Goal: Information Seeking & Learning: Check status

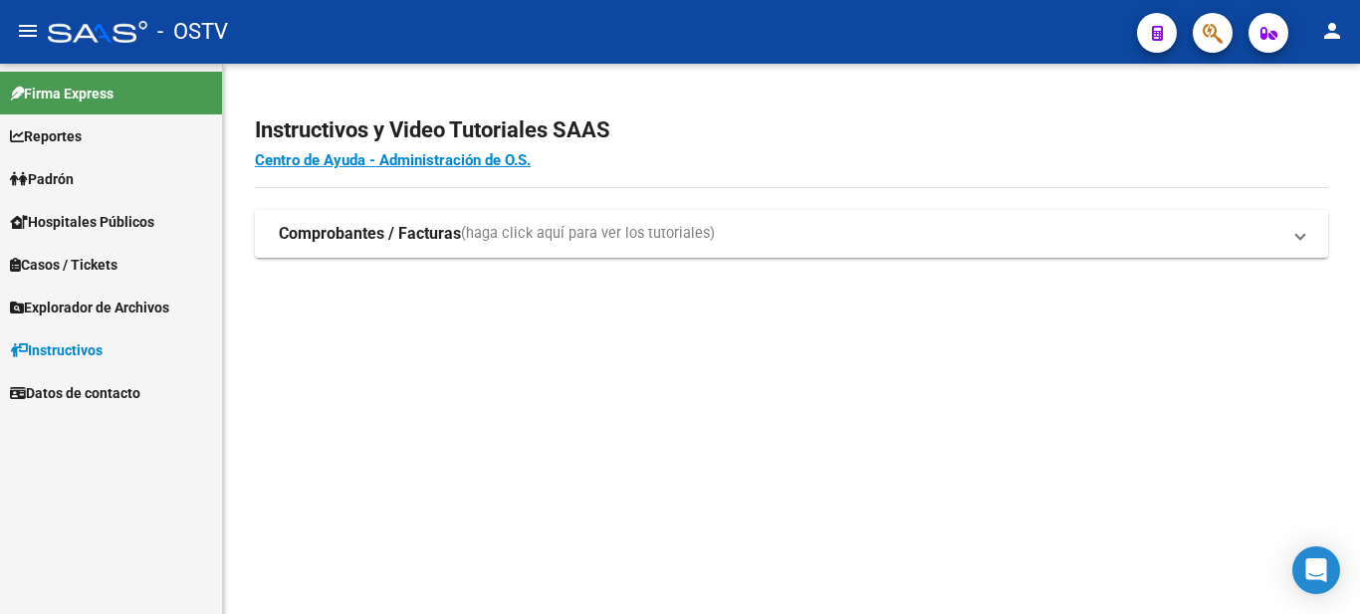
click at [42, 163] on link "Padrón" at bounding box center [111, 178] width 222 height 43
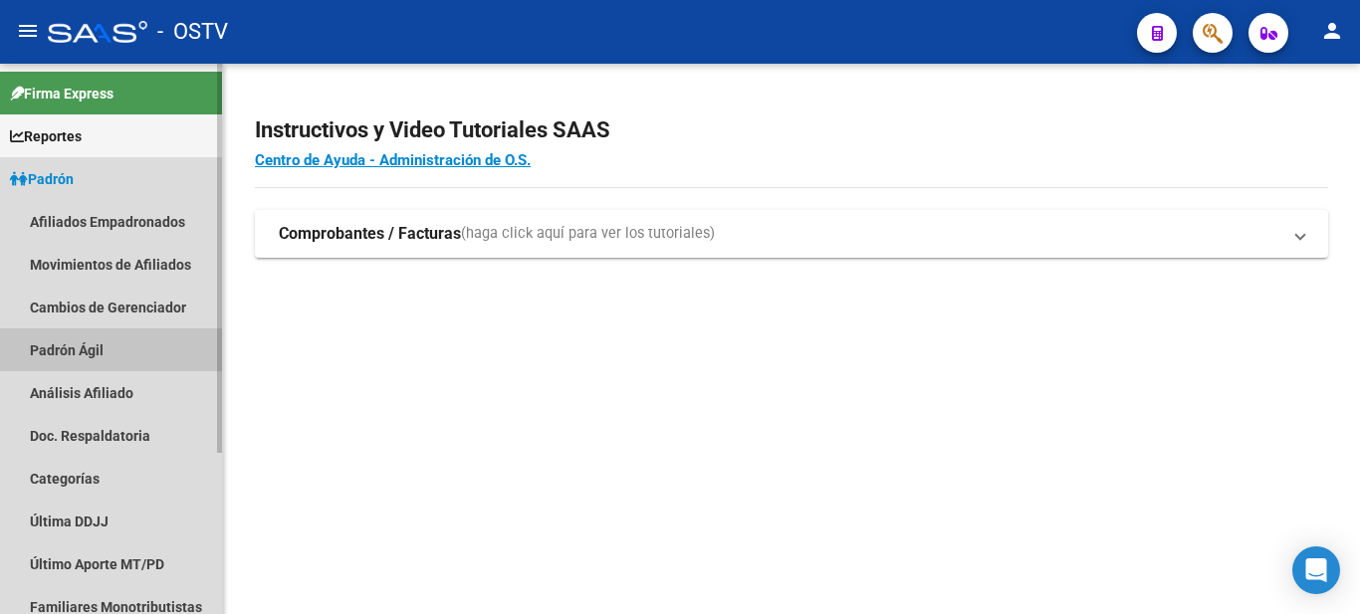
click at [92, 352] on link "Padrón Ágil" at bounding box center [111, 349] width 222 height 43
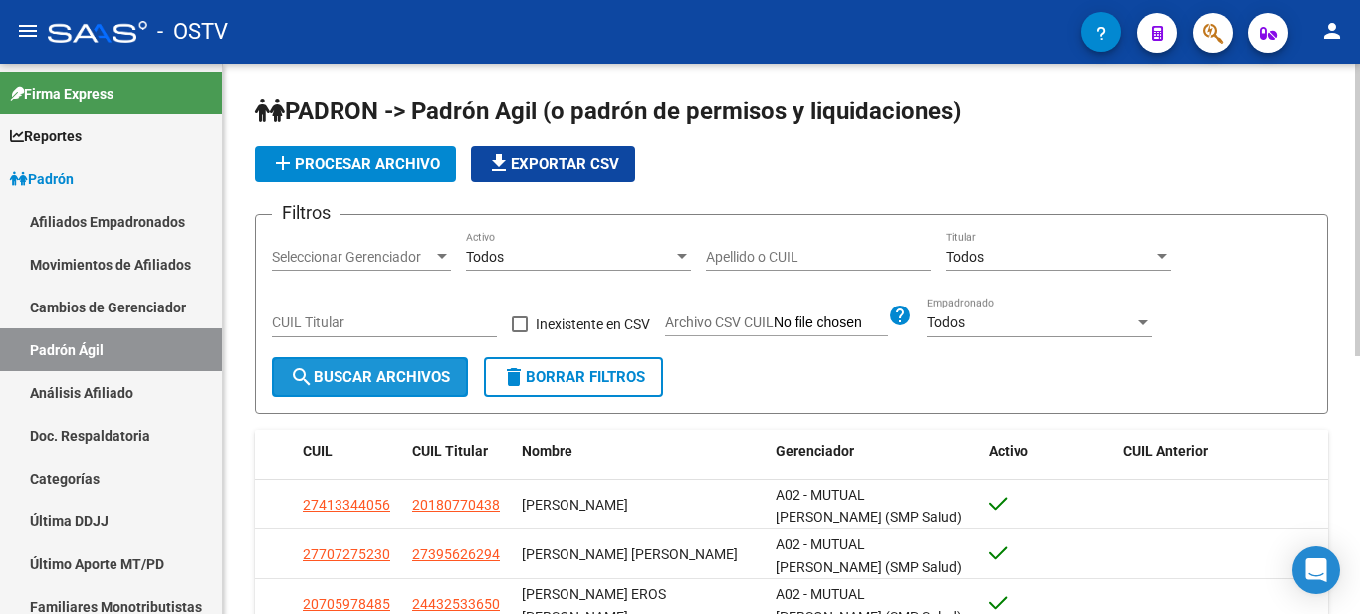
click at [404, 364] on button "search Buscar Archivos" at bounding box center [370, 377] width 196 height 40
click at [378, 378] on span "search Buscar Archivos" at bounding box center [370, 377] width 160 height 18
click at [576, 381] on span "delete Borrar Filtros" at bounding box center [573, 377] width 143 height 18
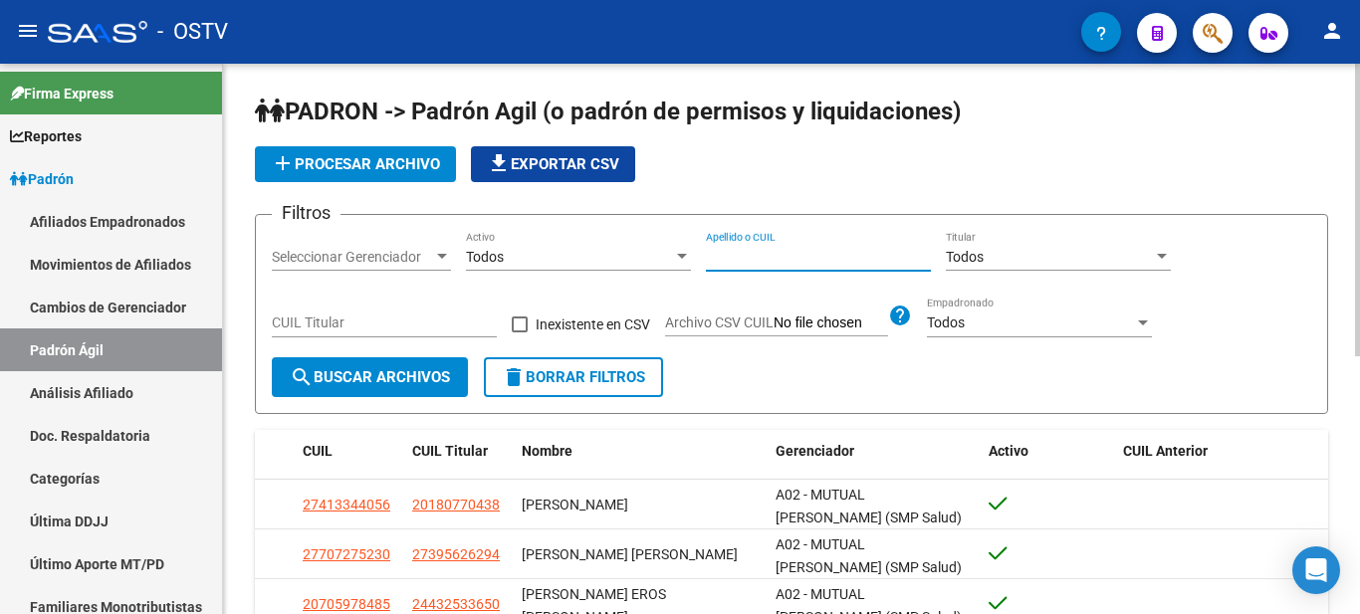
click at [785, 256] on input "Apellido o CUIL" at bounding box center [818, 257] width 225 height 17
type input "burgos"
click at [322, 370] on span "search Buscar Archivos" at bounding box center [370, 377] width 160 height 18
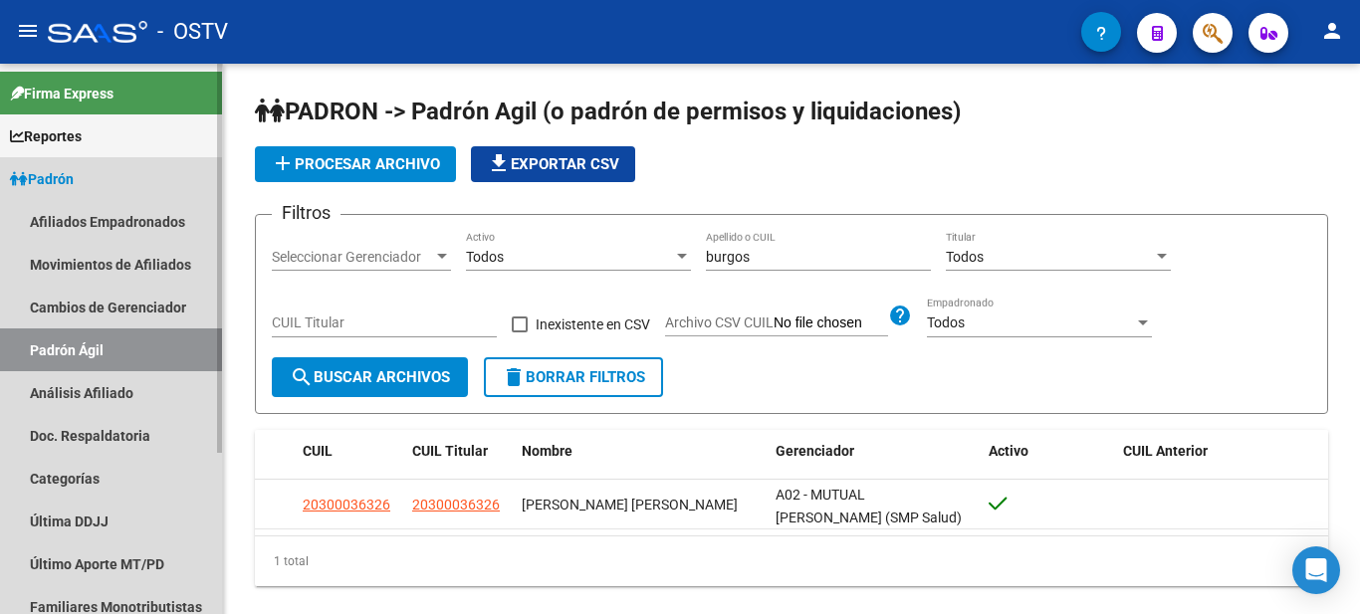
click at [80, 351] on link "Padrón Ágil" at bounding box center [111, 349] width 222 height 43
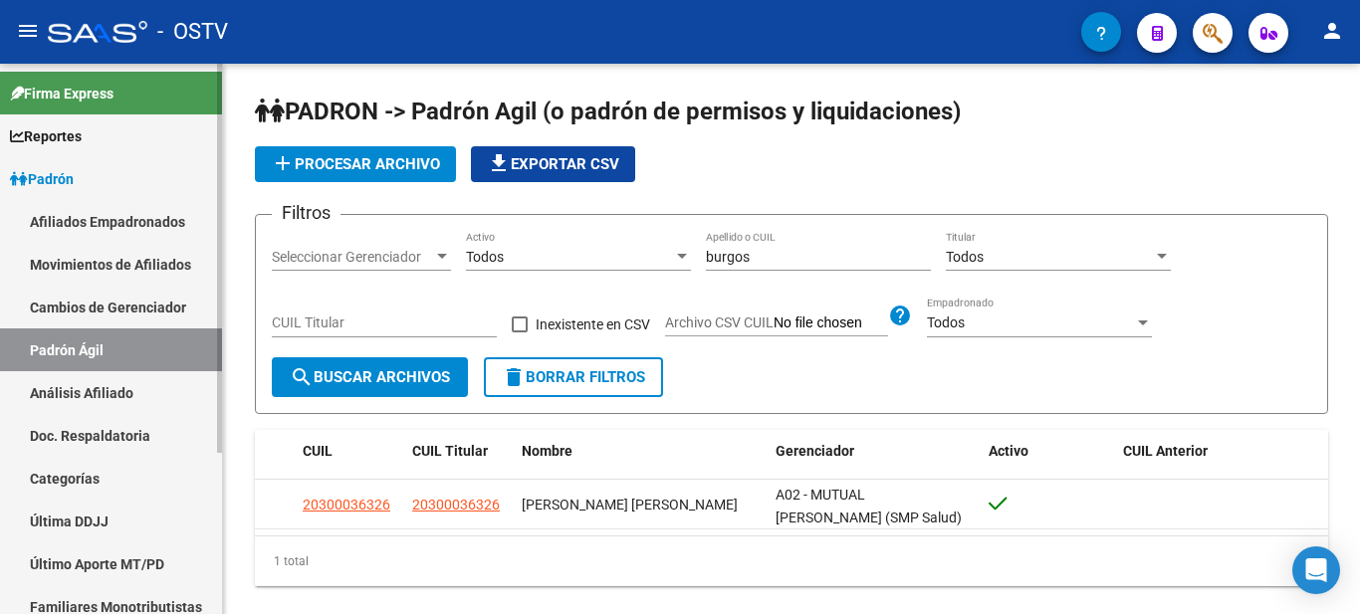
click at [80, 352] on link "Padrón Ágil" at bounding box center [111, 349] width 222 height 43
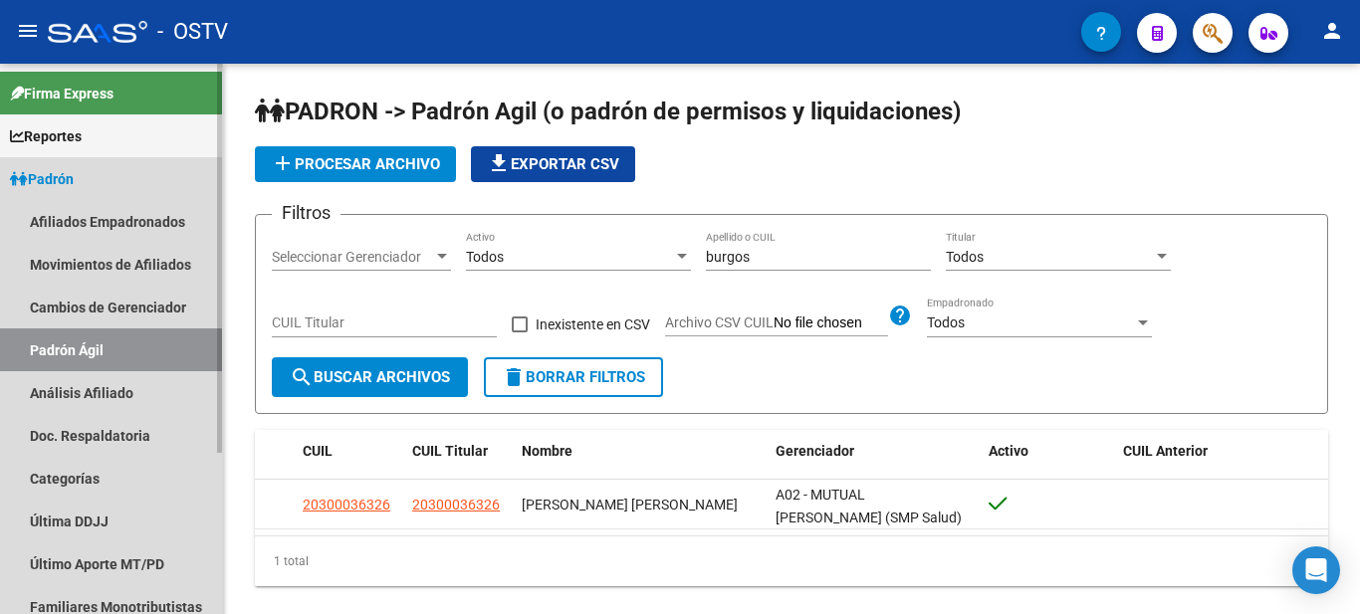
click at [190, 351] on link "Padrón Ágil" at bounding box center [111, 349] width 222 height 43
click at [36, 359] on link "Padrón Ágil" at bounding box center [111, 349] width 222 height 43
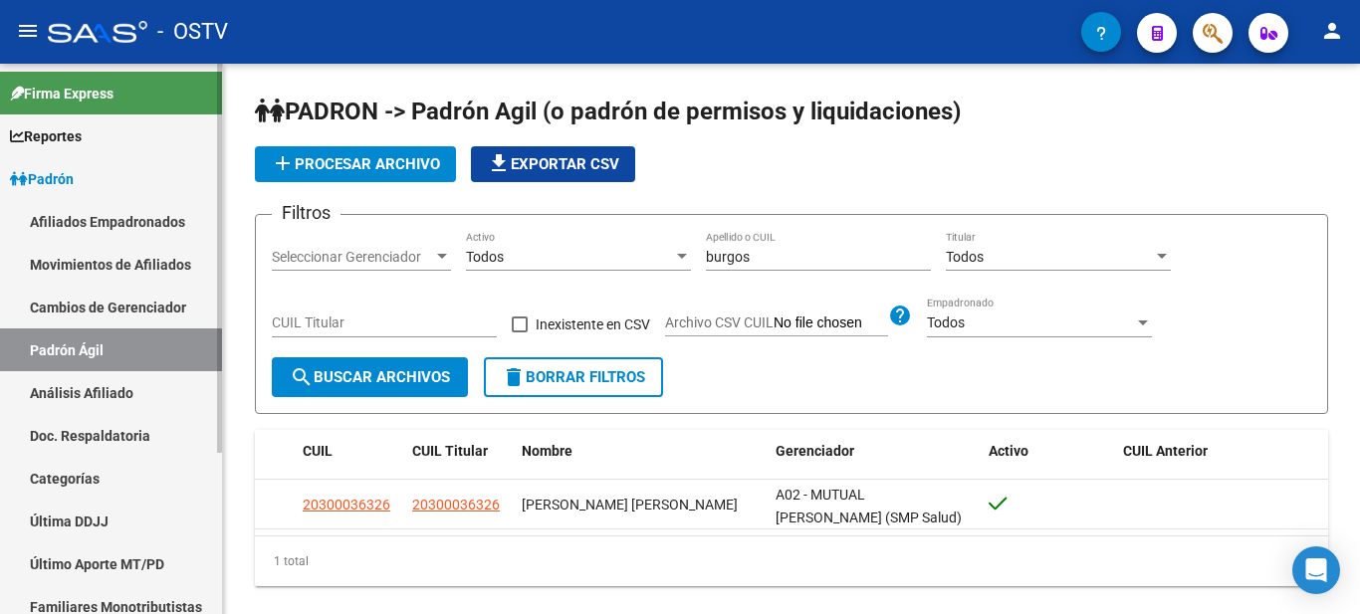
click at [130, 219] on link "Afiliados Empadronados" at bounding box center [111, 221] width 222 height 43
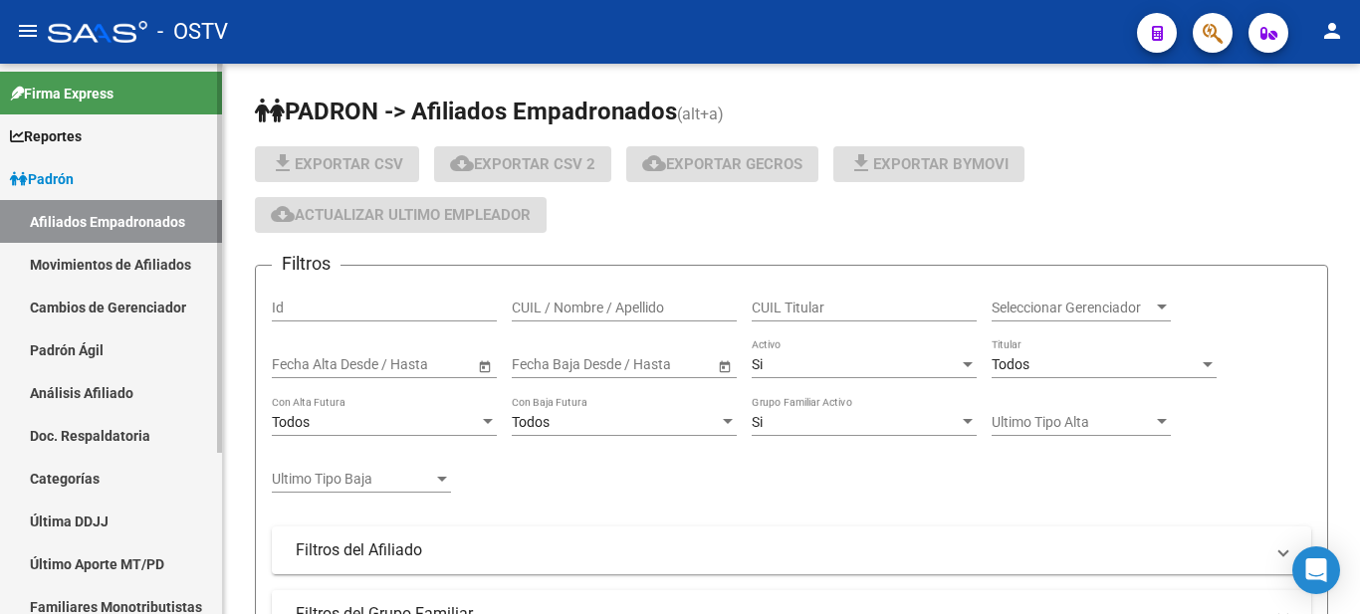
click at [145, 270] on link "Movimientos de Afiliados" at bounding box center [111, 264] width 222 height 43
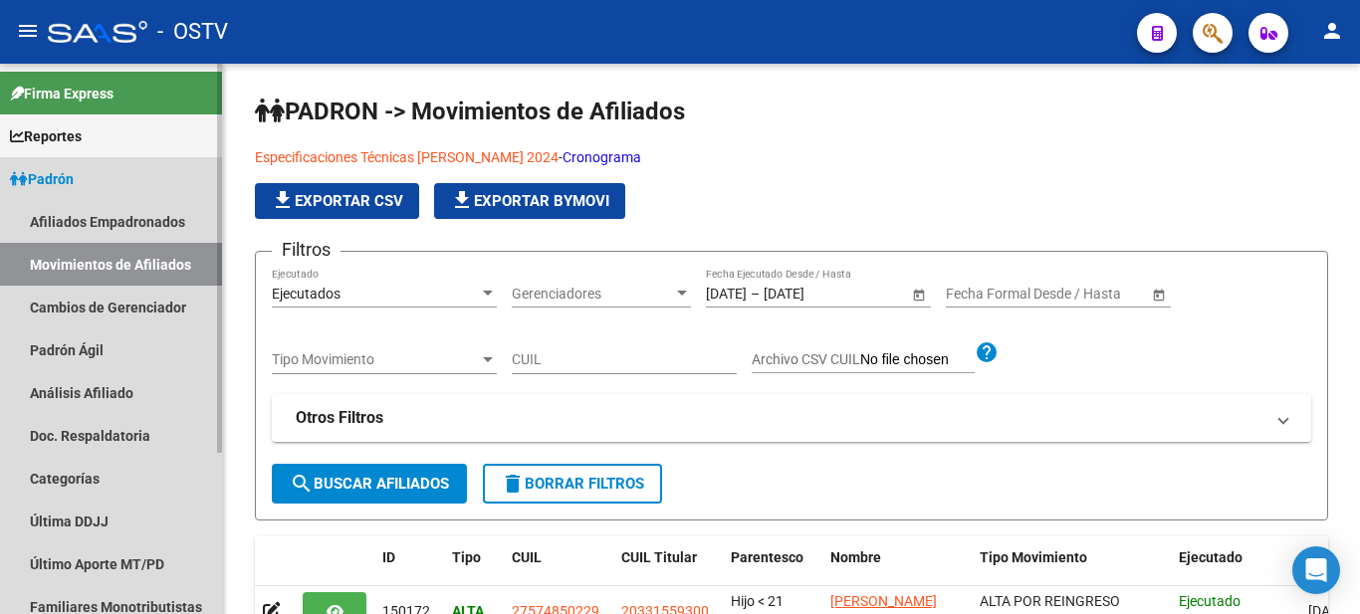
click at [155, 278] on link "Movimientos de Afiliados" at bounding box center [111, 264] width 222 height 43
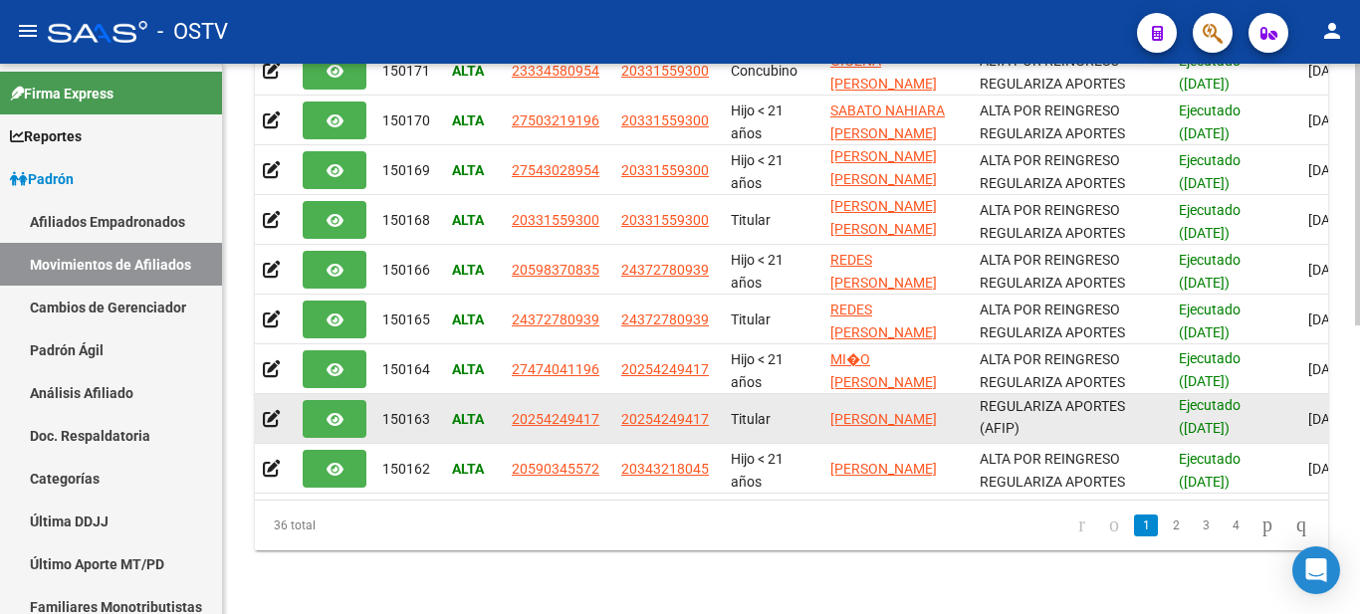
scroll to position [1, 0]
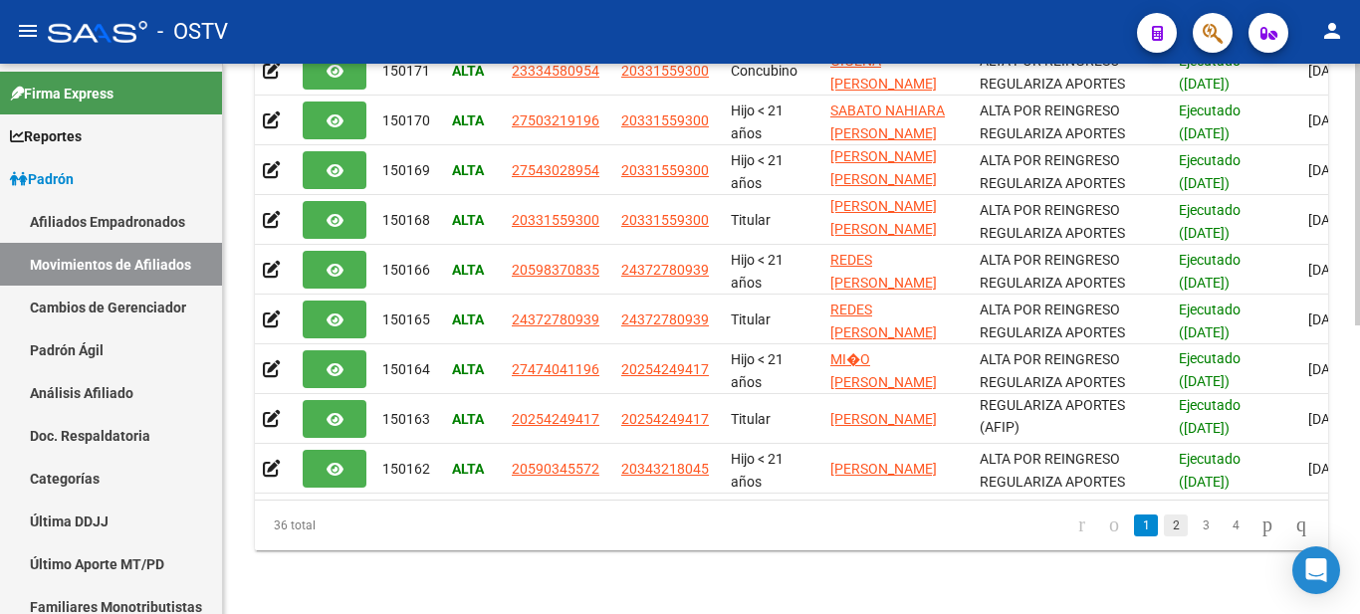
click at [1163, 532] on link "2" at bounding box center [1175, 526] width 24 height 22
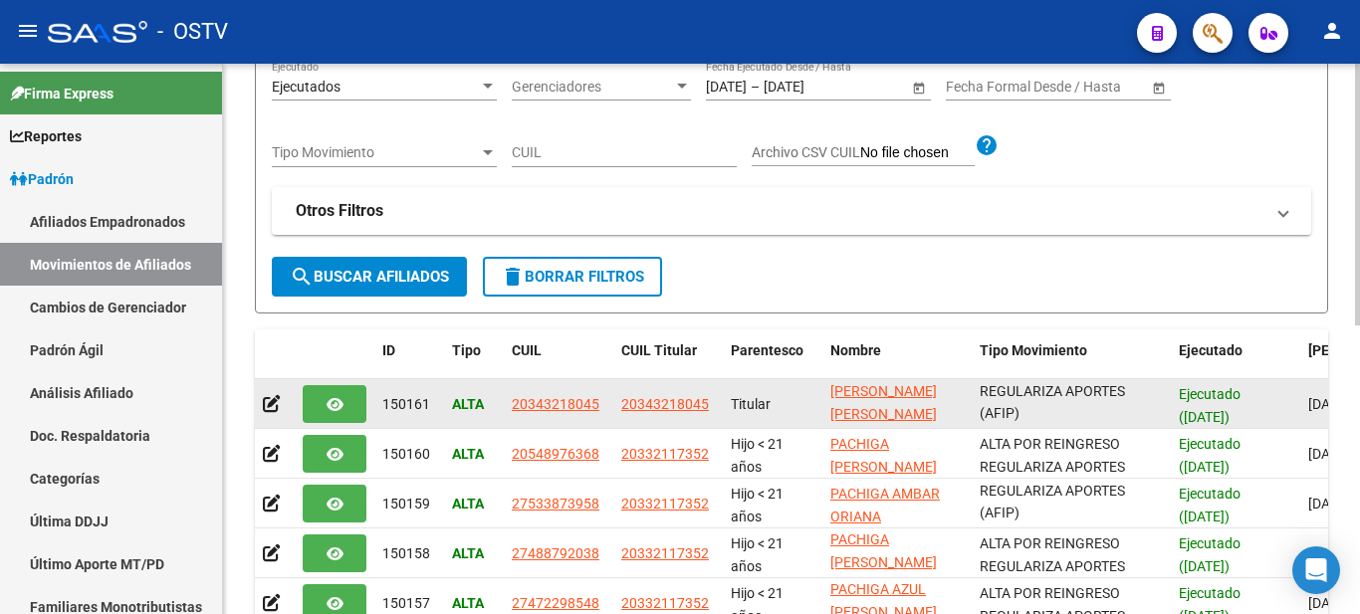
scroll to position [605, 0]
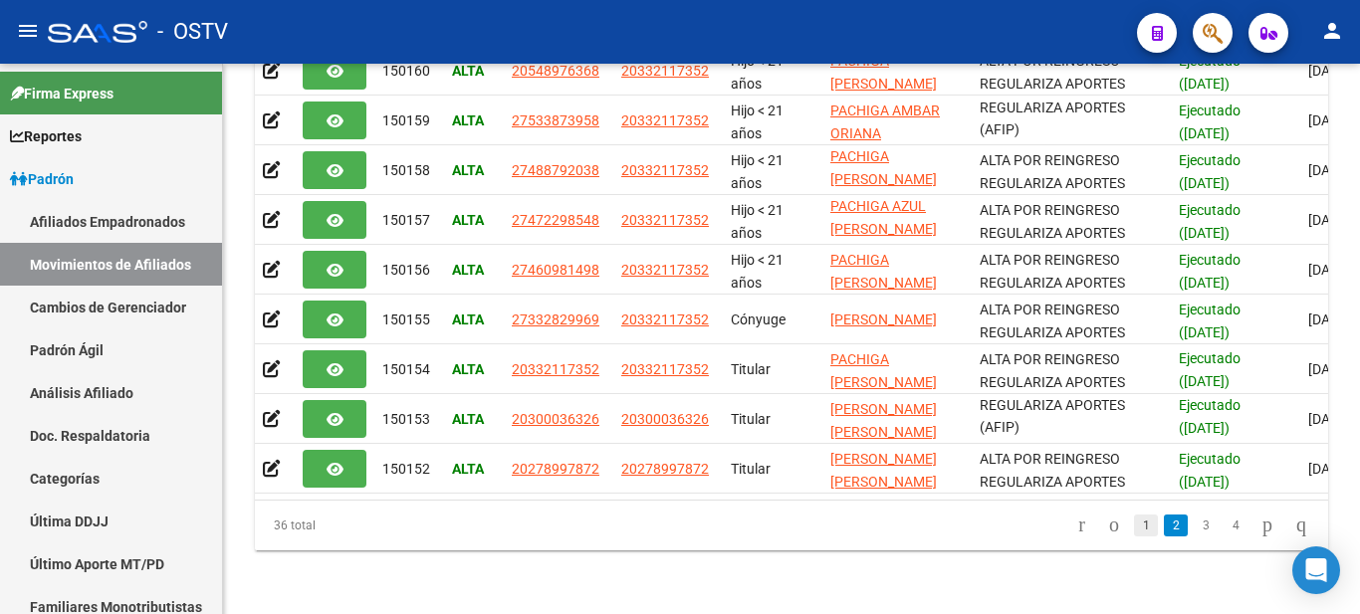
click at [1134, 527] on link "1" at bounding box center [1146, 526] width 24 height 22
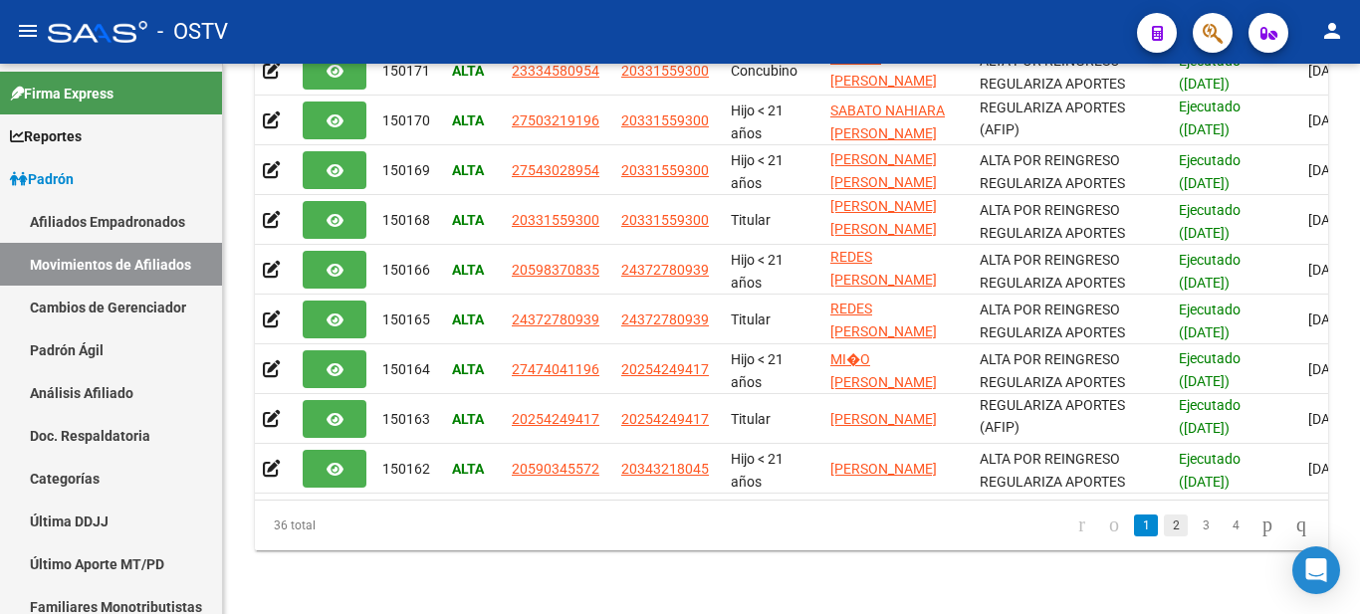
click at [1163, 526] on link "2" at bounding box center [1175, 526] width 24 height 22
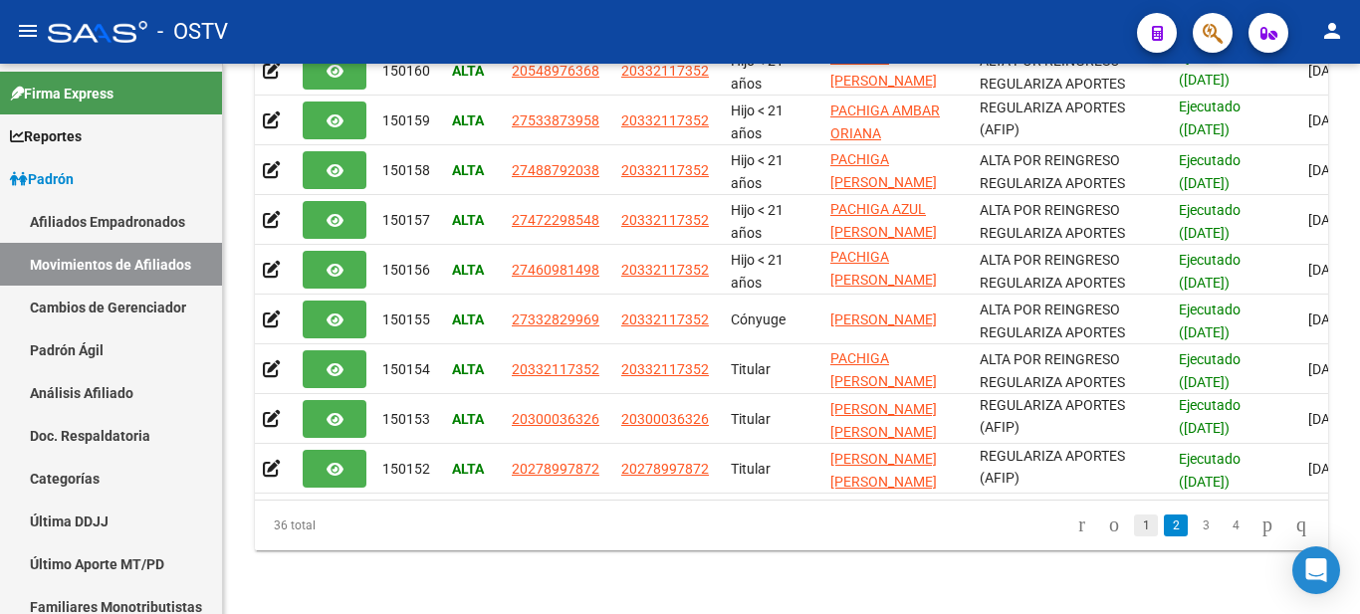
click at [1134, 517] on link "1" at bounding box center [1146, 526] width 24 height 22
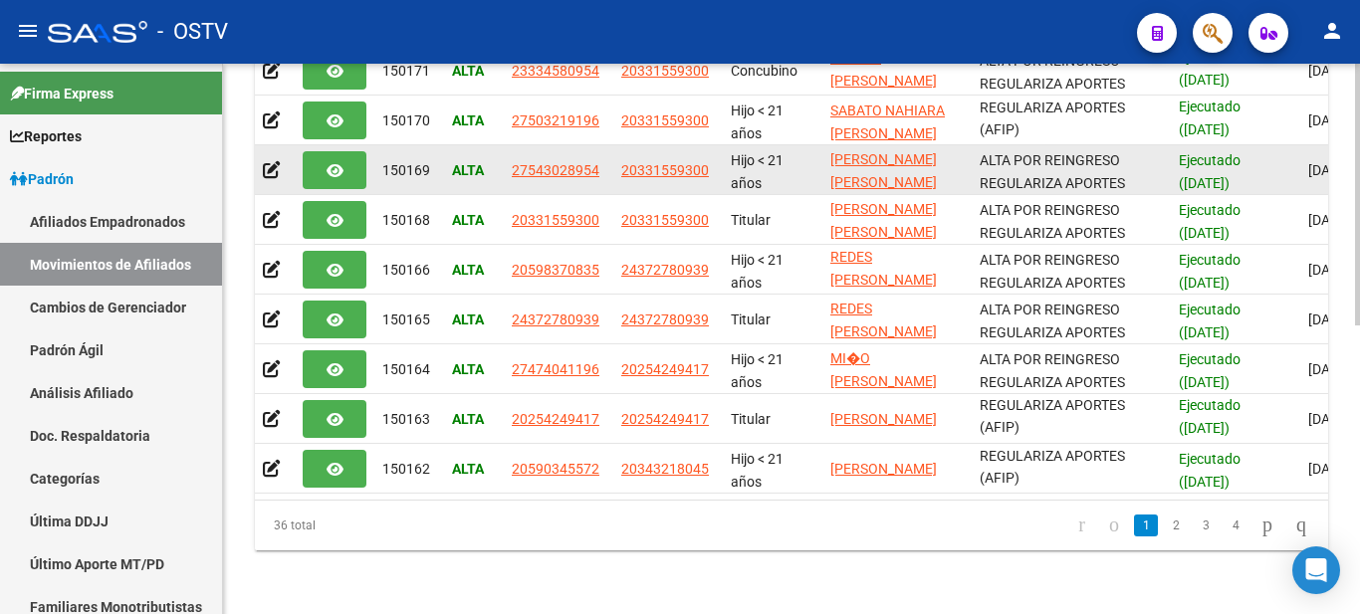
scroll to position [0, 0]
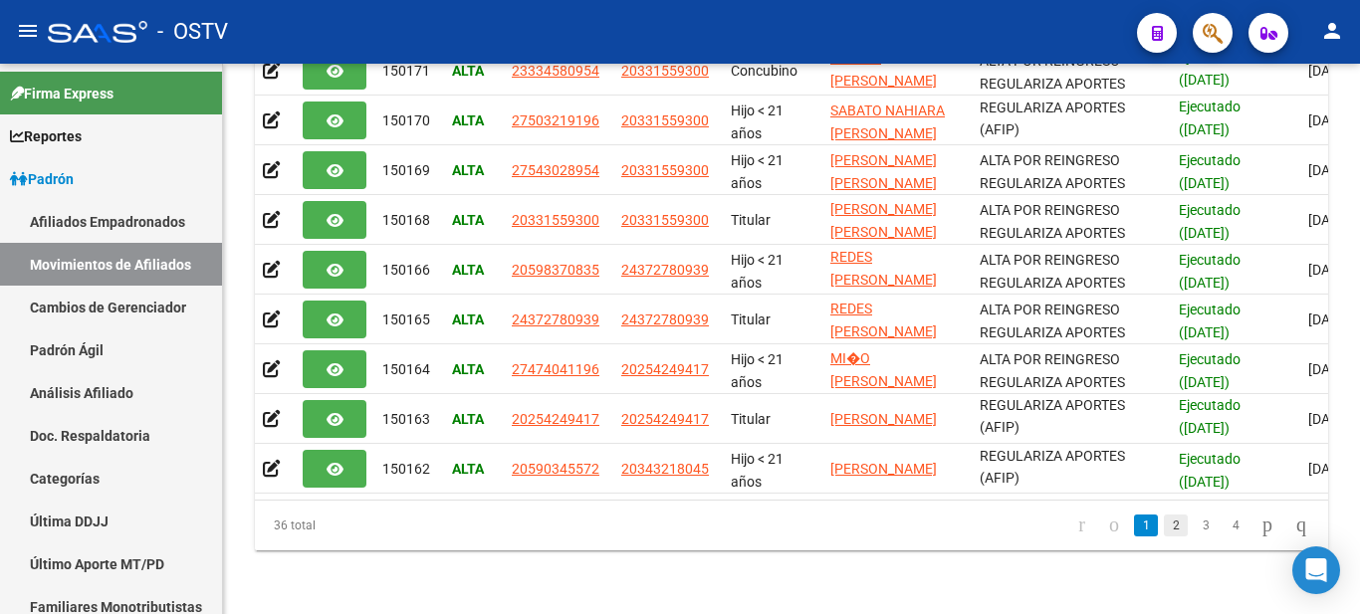
click at [1163, 527] on link "2" at bounding box center [1175, 526] width 24 height 22
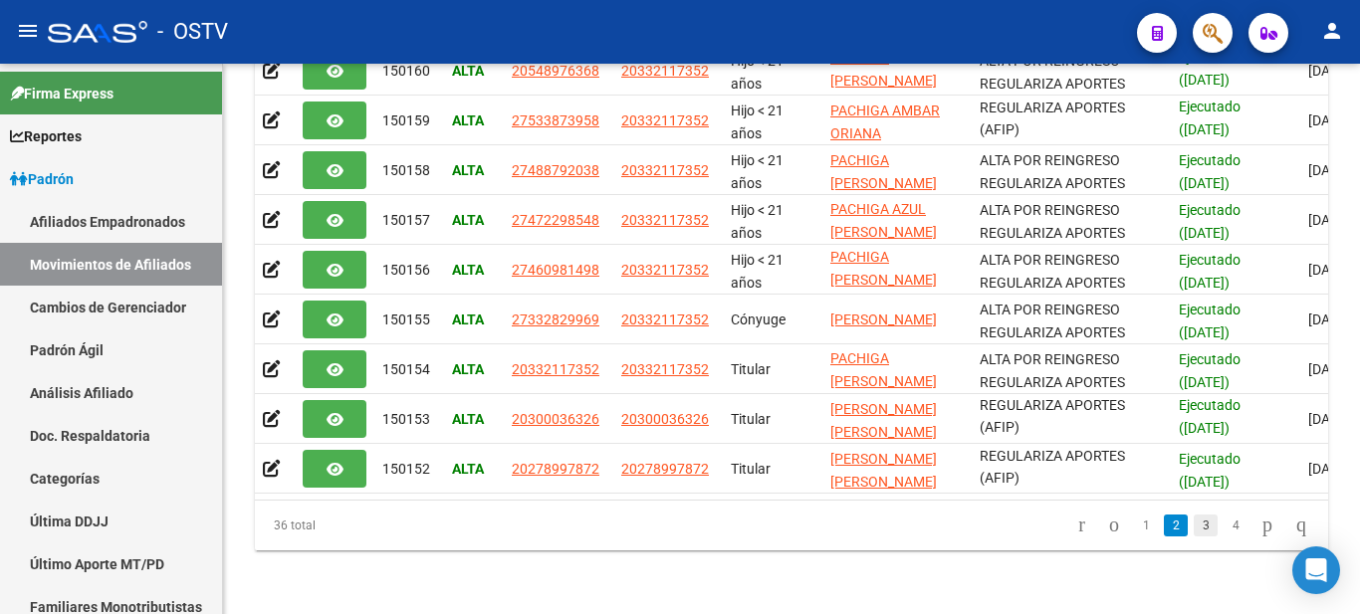
click at [1193, 521] on link "3" at bounding box center [1205, 526] width 24 height 22
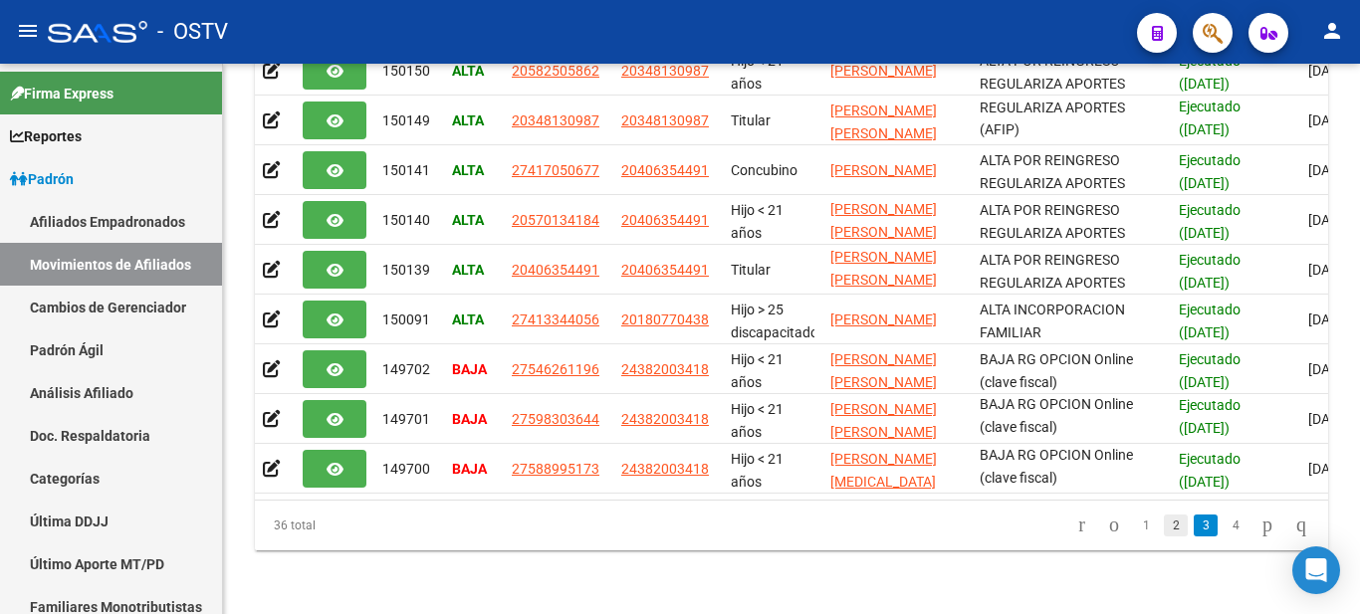
click at [1163, 524] on link "2" at bounding box center [1175, 526] width 24 height 22
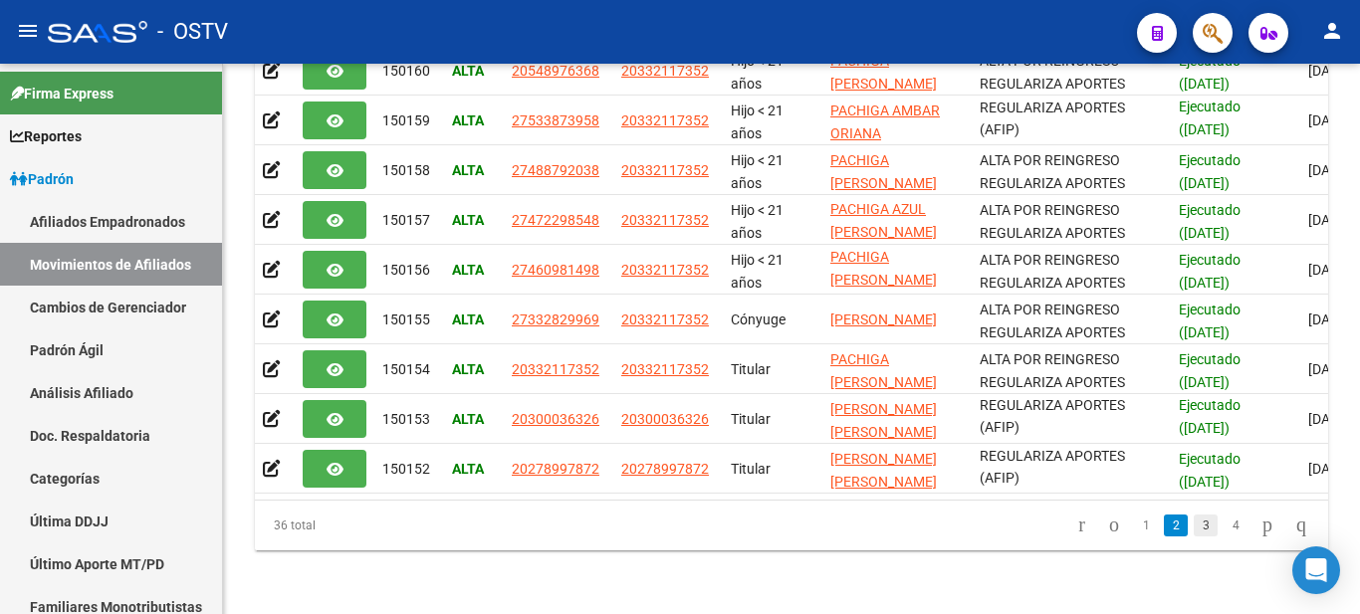
click at [1193, 530] on link "3" at bounding box center [1205, 526] width 24 height 22
